Goal: Task Accomplishment & Management: Complete application form

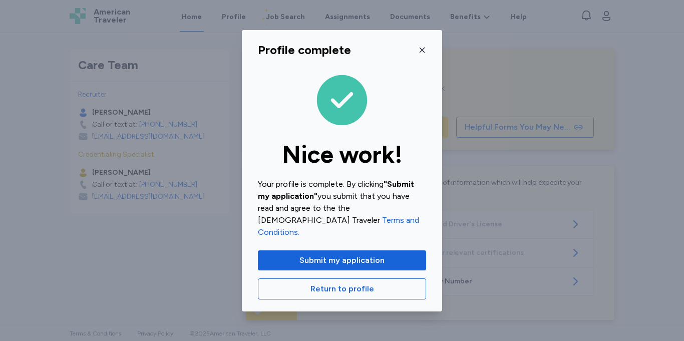
click at [422, 54] on icon "button" at bounding box center [422, 50] width 8 height 8
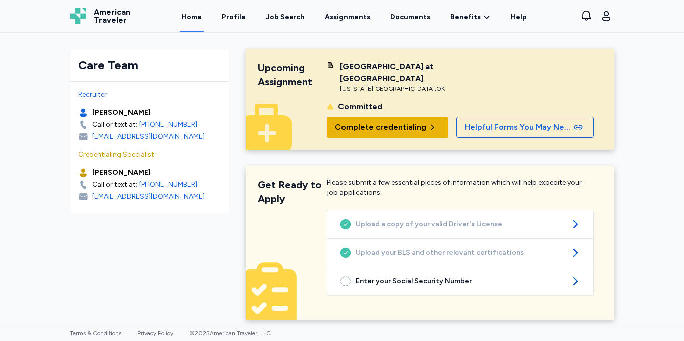
click at [408, 134] on button "Complete credentialing" at bounding box center [387, 127] width 121 height 21
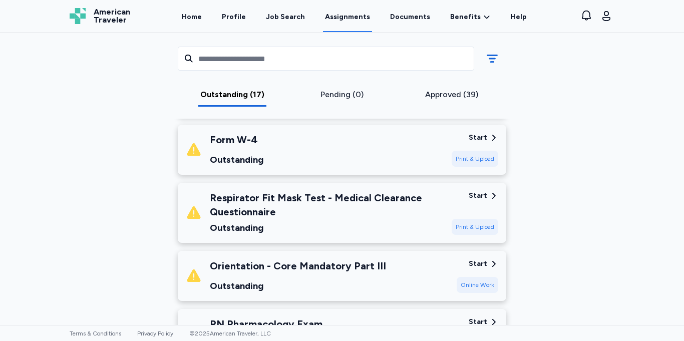
scroll to position [675, 0]
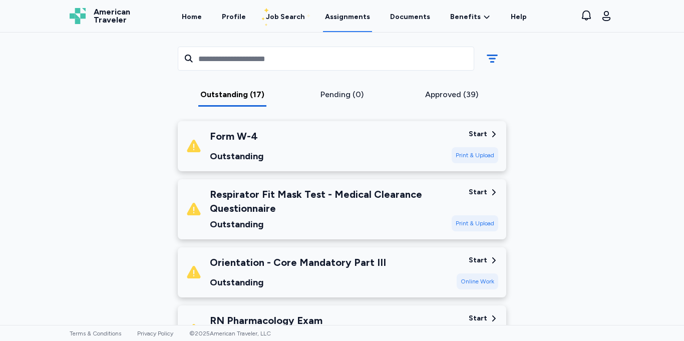
click at [476, 135] on div "Start" at bounding box center [478, 134] width 19 height 10
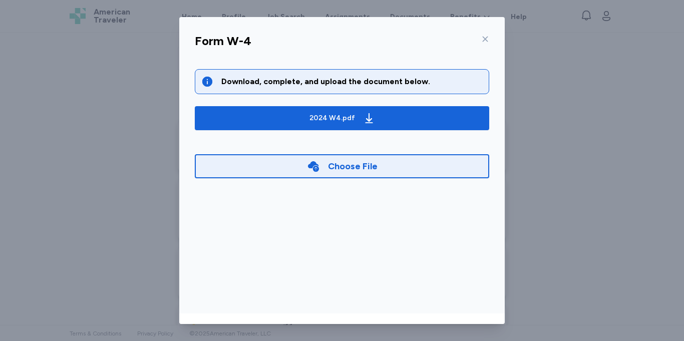
click at [484, 38] on icon at bounding box center [486, 40] width 6 height 6
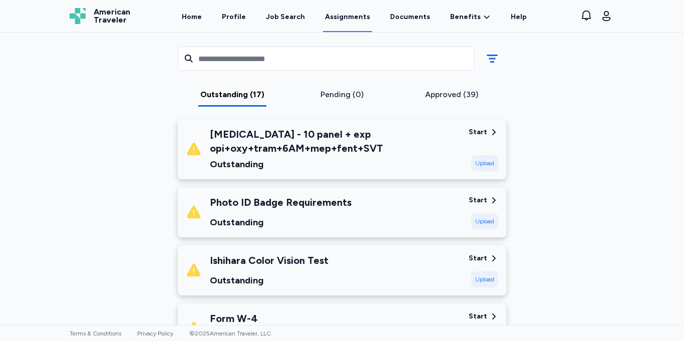
scroll to position [525, 0]
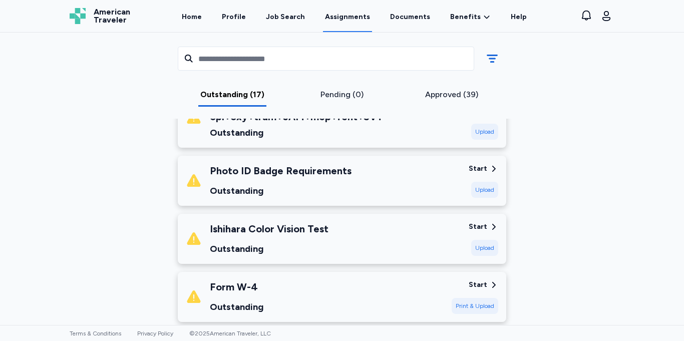
click at [464, 225] on div "Ishihara Color Vision Test Outstanding Start Upload" at bounding box center [342, 239] width 328 height 50
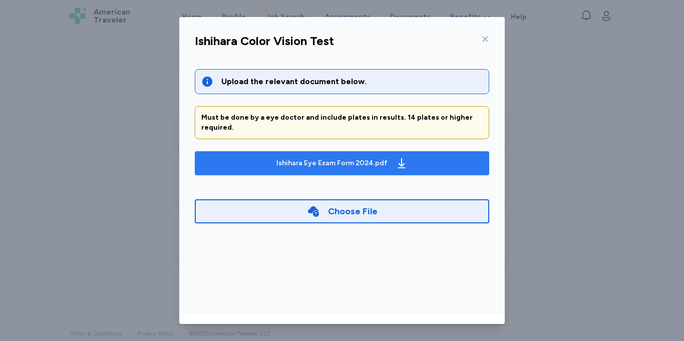
click at [391, 156] on div "Ishihara Eye Exam Form 2024.pdf" at bounding box center [341, 163] width 135 height 16
click at [392, 155] on div "Ishihara Eye Exam Form 2024.pdf" at bounding box center [341, 163] width 135 height 16
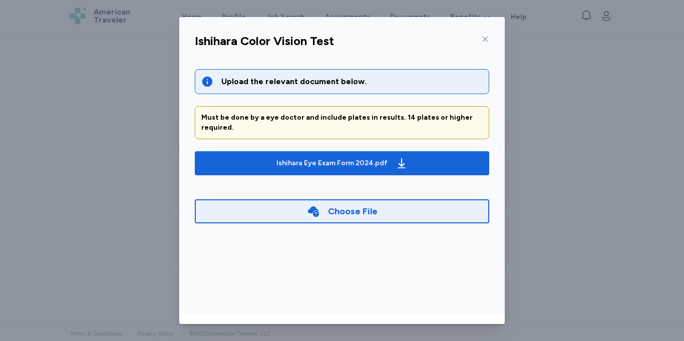
click at [487, 39] on icon at bounding box center [485, 39] width 8 height 8
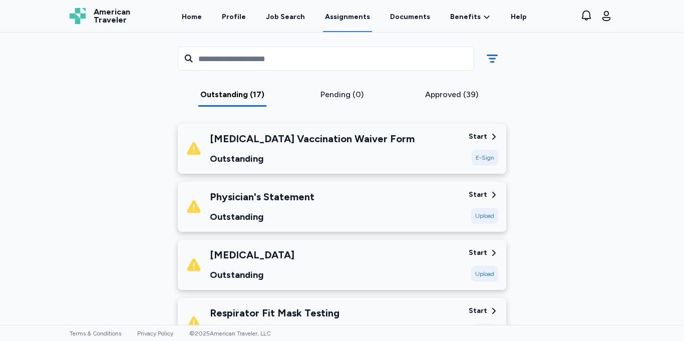
scroll to position [146, 0]
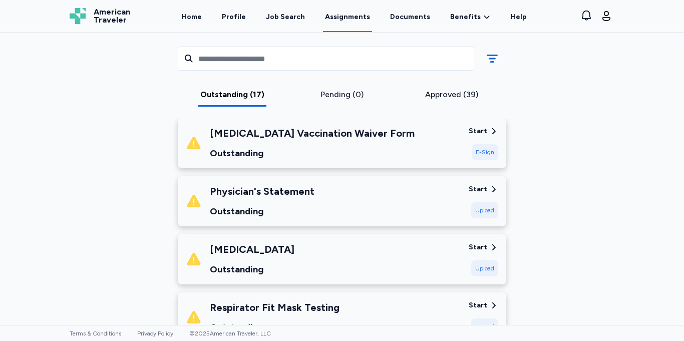
click at [424, 198] on div "Physician's Statement Outstanding" at bounding box center [323, 201] width 275 height 34
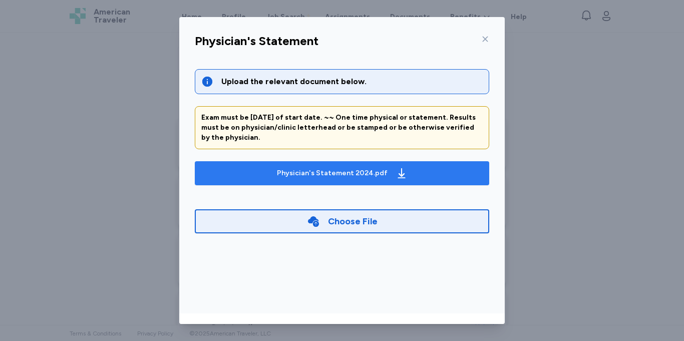
click at [379, 171] on div "Physician's Statement 2024.pdf" at bounding box center [332, 173] width 111 height 10
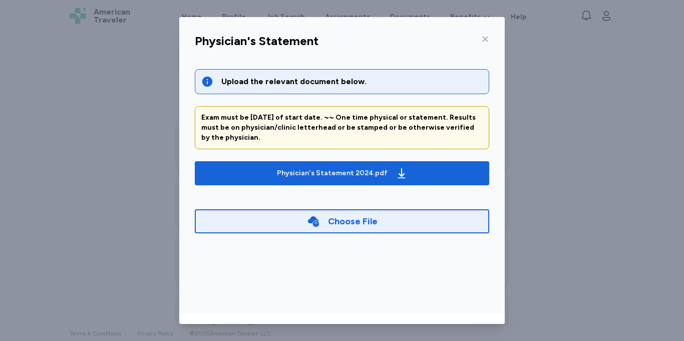
click at [484, 42] on icon at bounding box center [485, 39] width 8 height 8
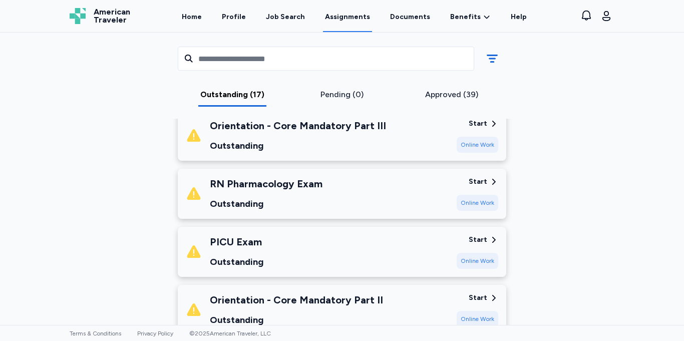
scroll to position [314, 0]
